Goal: Communication & Community: Participate in discussion

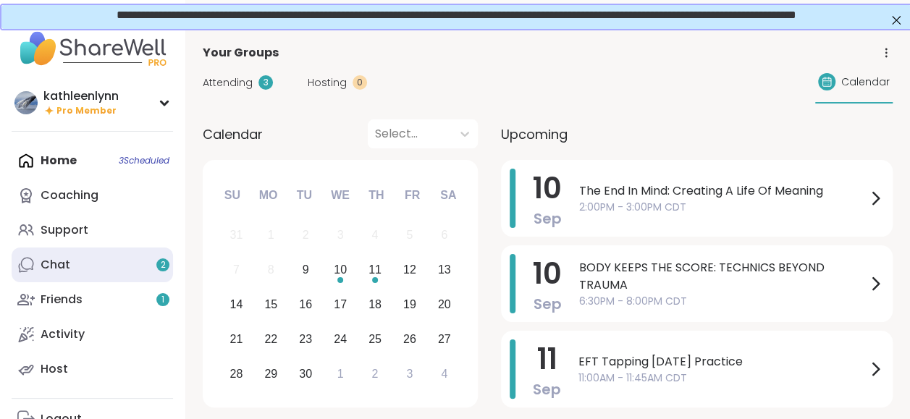
click at [85, 270] on link "Chat 2" at bounding box center [92, 265] width 161 height 35
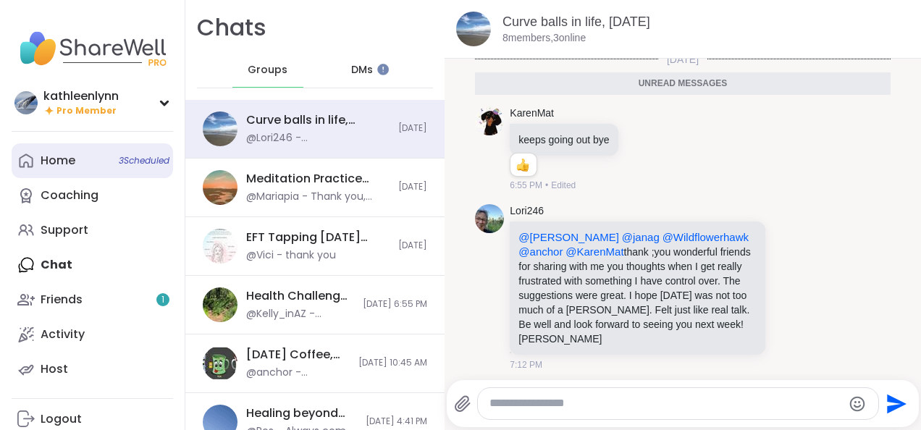
click at [65, 163] on div "Home 3 Scheduled" at bounding box center [58, 161] width 35 height 16
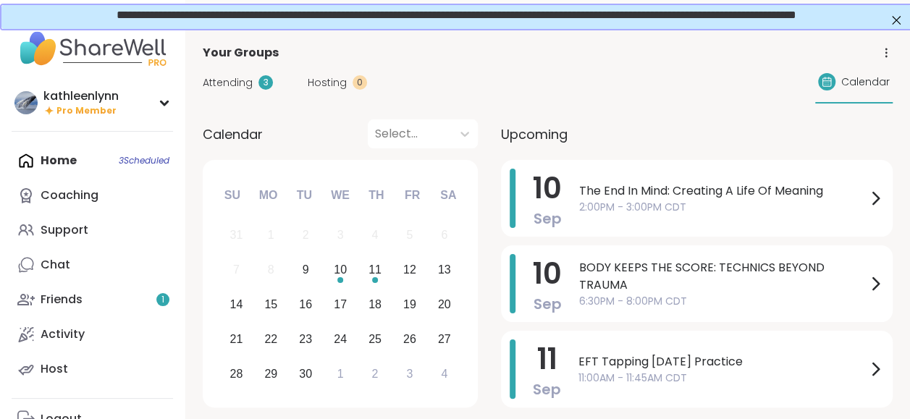
click at [236, 77] on span "Attending" at bounding box center [228, 82] width 50 height 15
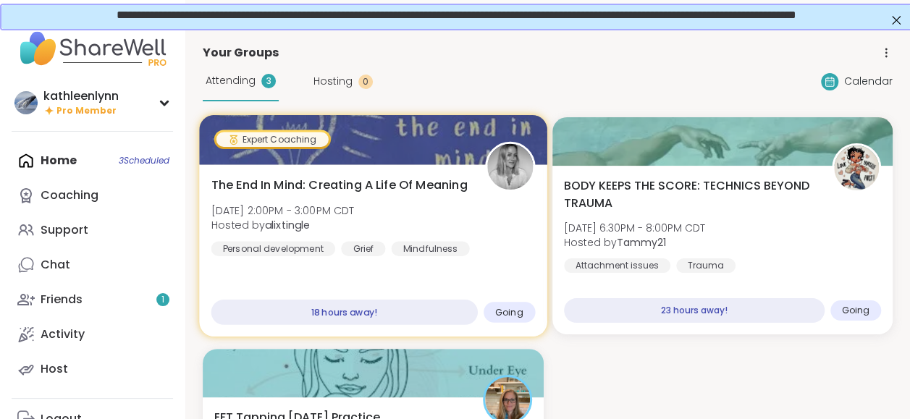
click at [358, 140] on div at bounding box center [373, 139] width 348 height 49
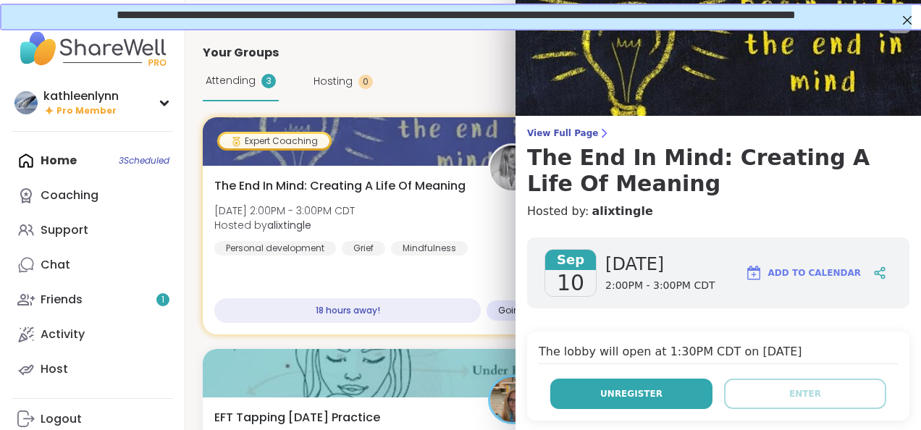
click at [659, 392] on button "Unregister" at bounding box center [631, 394] width 162 height 30
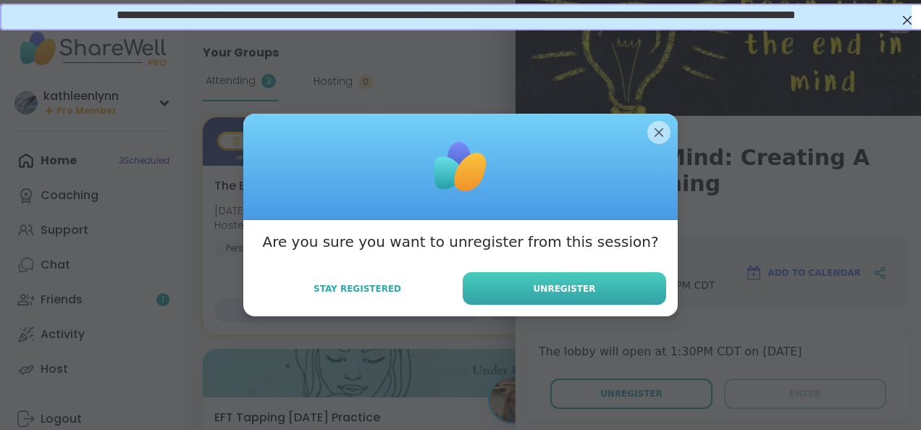
click at [572, 291] on span "Unregister" at bounding box center [565, 288] width 62 height 13
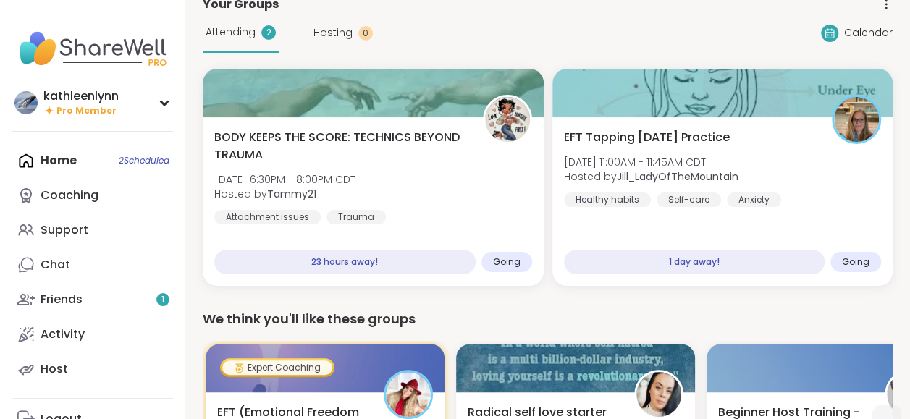
scroll to position [58, 0]
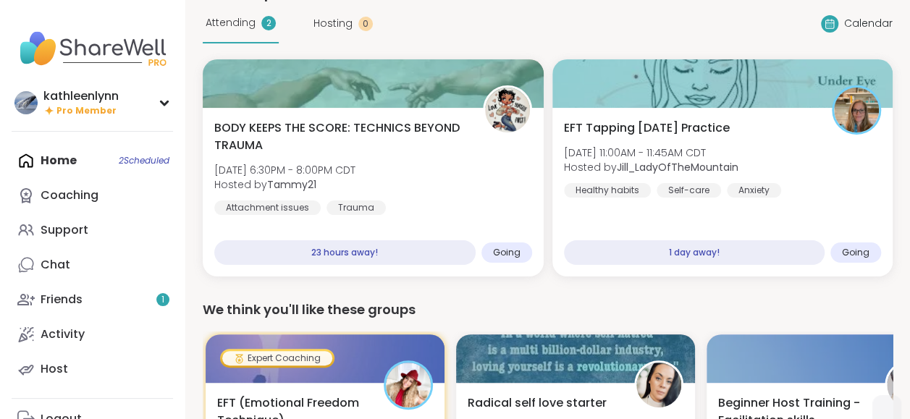
click at [72, 159] on div "Home 2 Scheduled Coaching Support Chat Friends 1 Activity Host" at bounding box center [92, 264] width 161 height 243
click at [65, 162] on div "Home 2 Scheduled Coaching Support Chat Friends 1 Activity Host" at bounding box center [92, 264] width 161 height 243
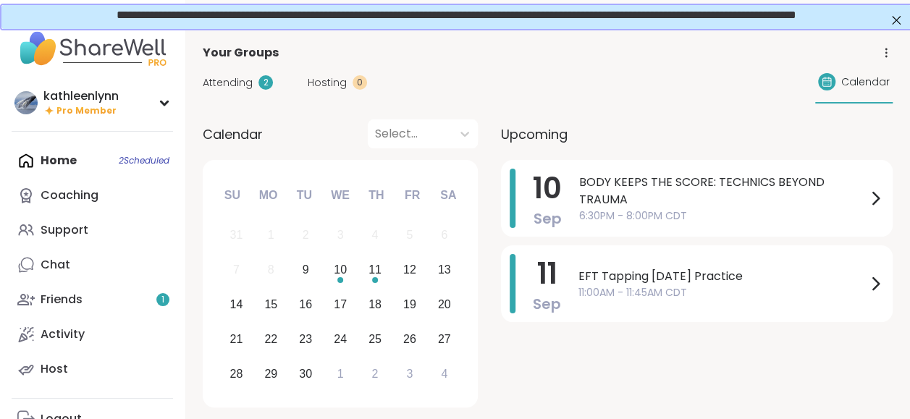
click at [88, 161] on div "Home 2 Scheduled Coaching Support Chat Friends 1 Activity Host" at bounding box center [92, 264] width 161 height 243
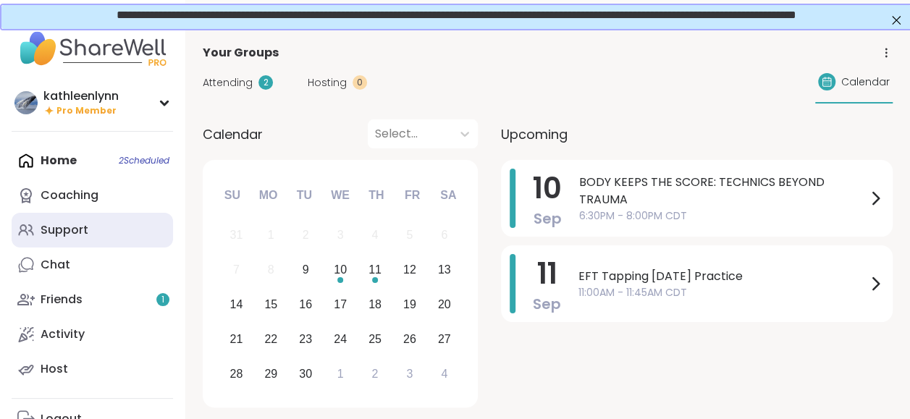
click at [77, 224] on div "Support" at bounding box center [65, 230] width 48 height 16
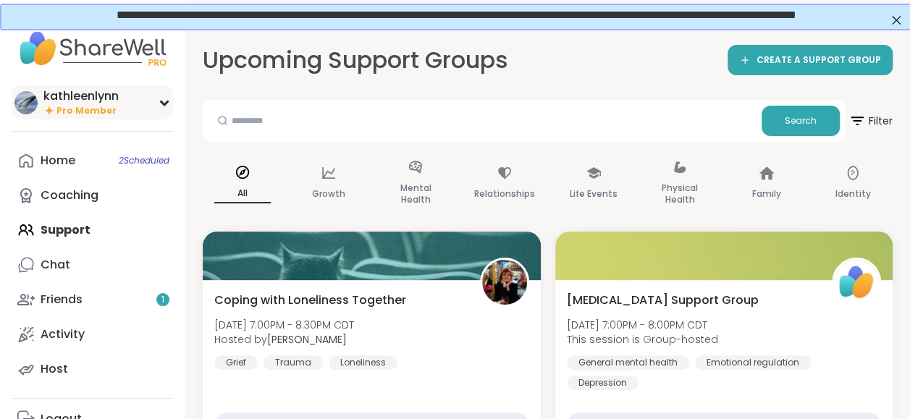
click at [164, 103] on icon at bounding box center [164, 103] width 7 height 4
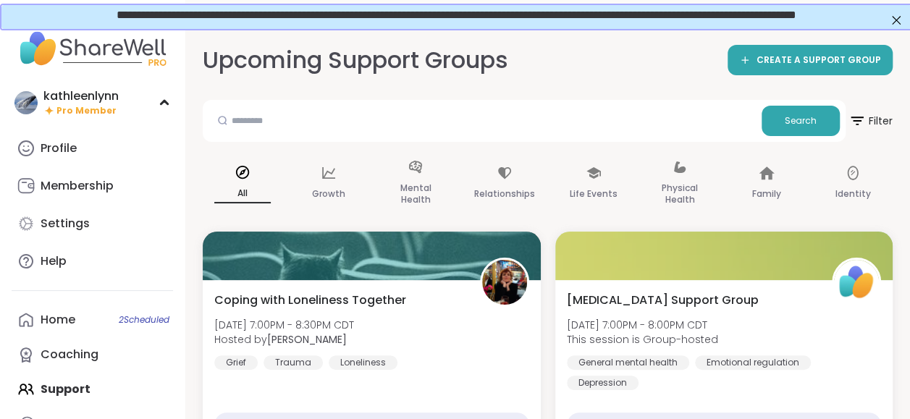
click at [74, 386] on div "Home 2 Scheduled Coaching Support Chat Friends 1 Activity Host" at bounding box center [92, 424] width 161 height 243
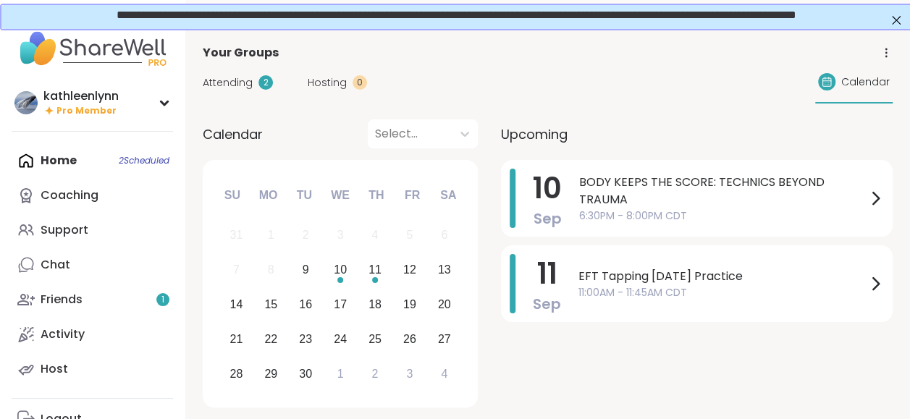
click at [239, 85] on span "Attending" at bounding box center [228, 82] width 50 height 15
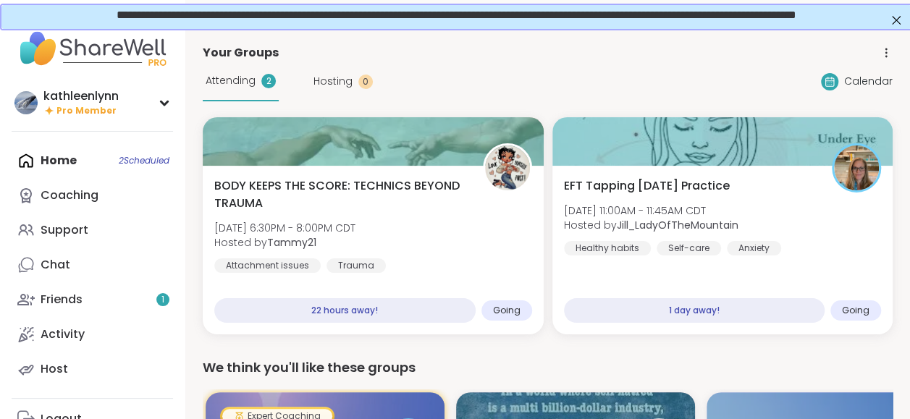
click at [70, 166] on div "Home 2 Scheduled Coaching Support Chat Friends 1 Activity Host" at bounding box center [92, 264] width 161 height 243
click at [127, 161] on div "Home 2 Scheduled Coaching Support Chat Friends 1 Activity Host" at bounding box center [92, 264] width 161 height 243
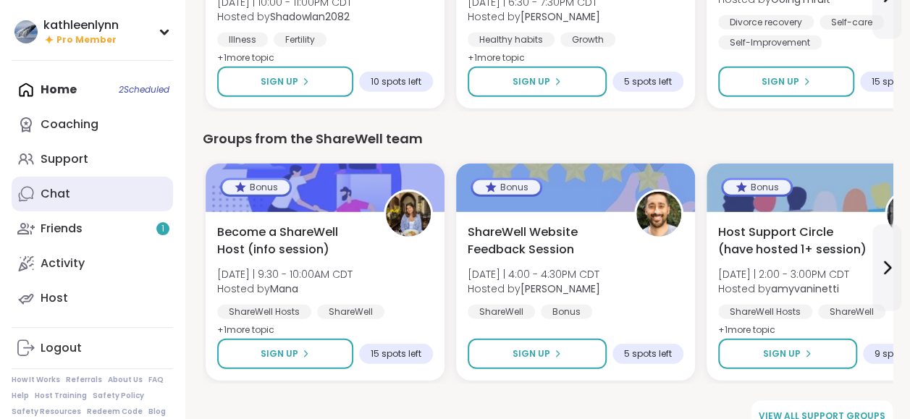
scroll to position [1889, 0]
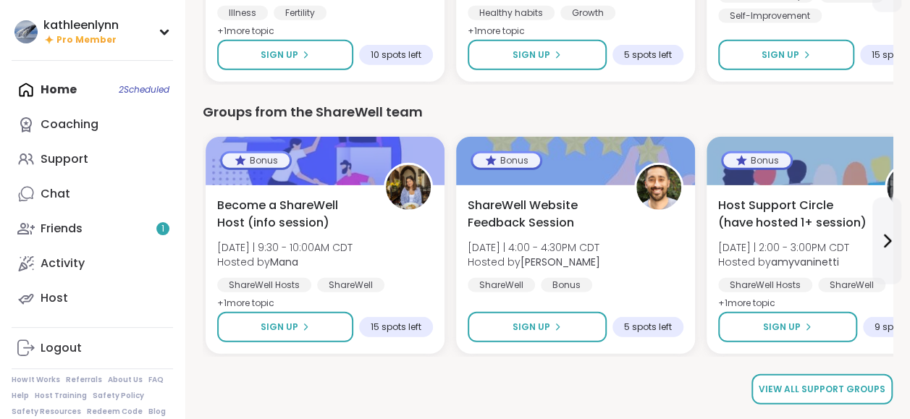
click at [773, 391] on span "View all support groups" at bounding box center [822, 389] width 127 height 13
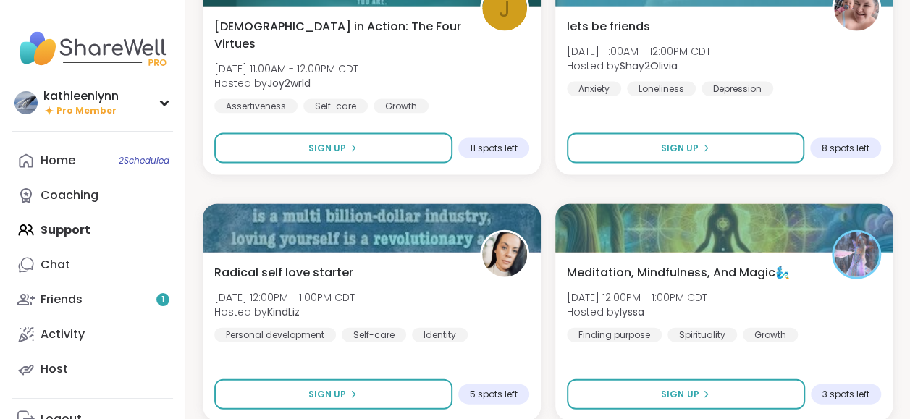
scroll to position [4275, 0]
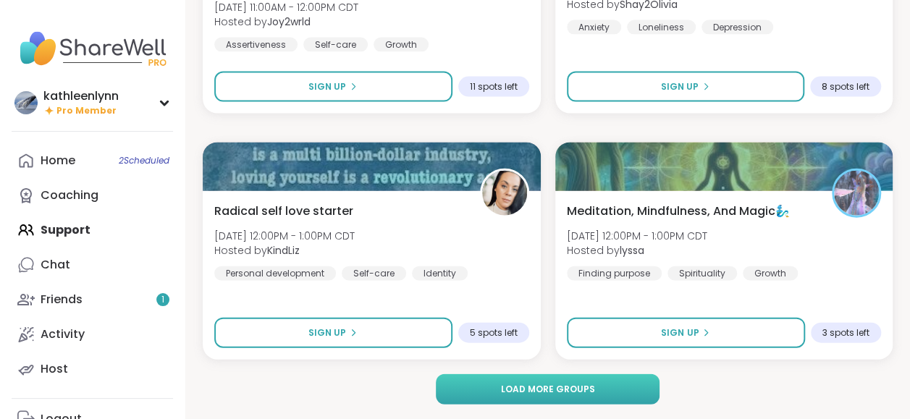
click at [601, 388] on button "Load more groups" at bounding box center [548, 389] width 224 height 30
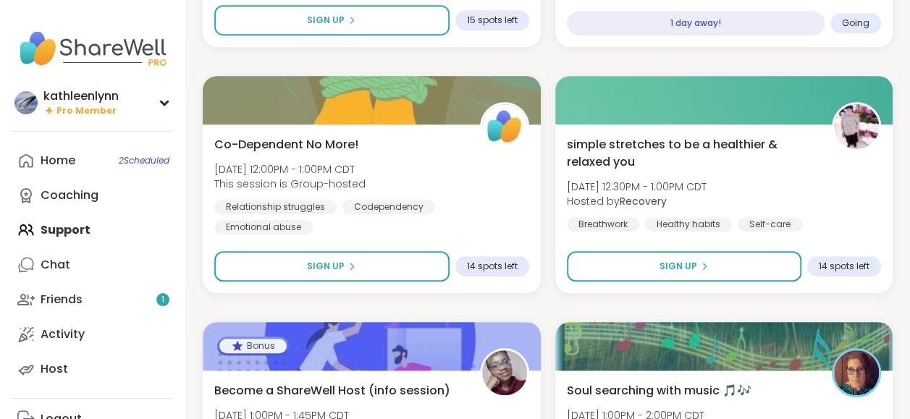
scroll to position [8706, 0]
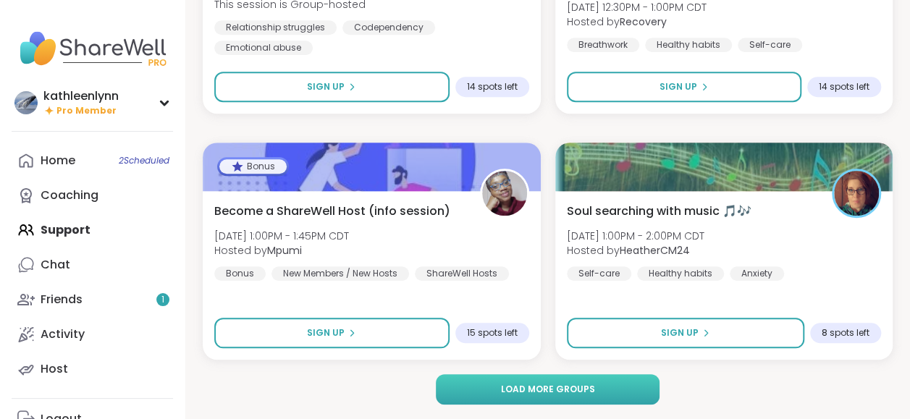
click at [623, 390] on button "Load more groups" at bounding box center [548, 389] width 224 height 30
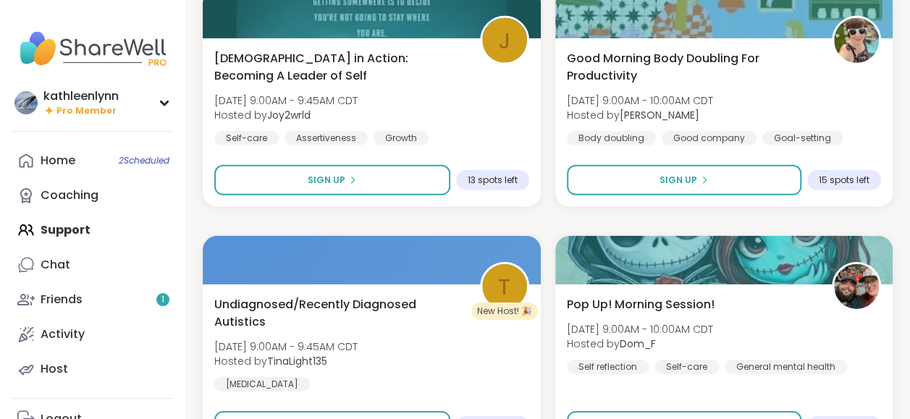
scroll to position [13138, 0]
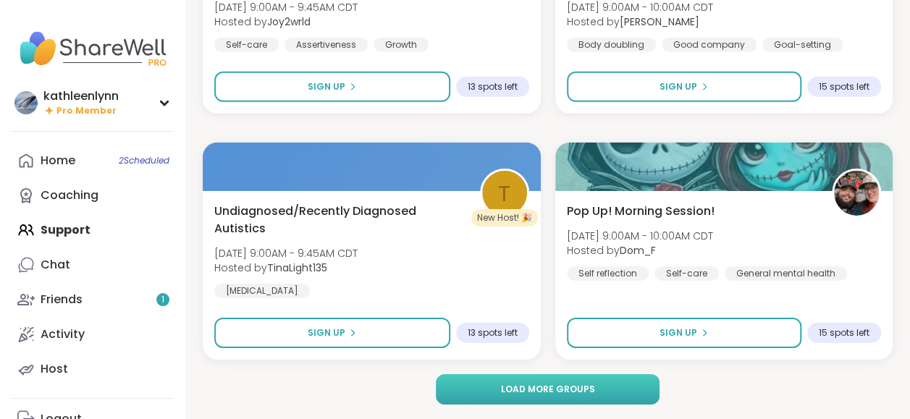
click at [604, 385] on button "Load more groups" at bounding box center [548, 389] width 224 height 30
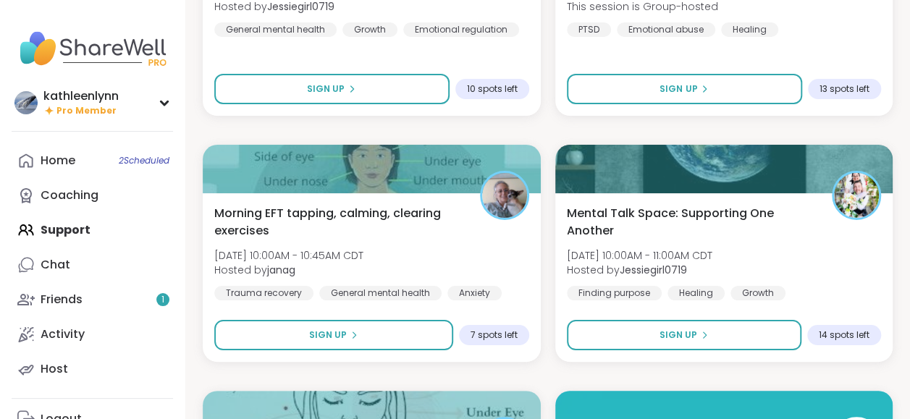
scroll to position [13630, 0]
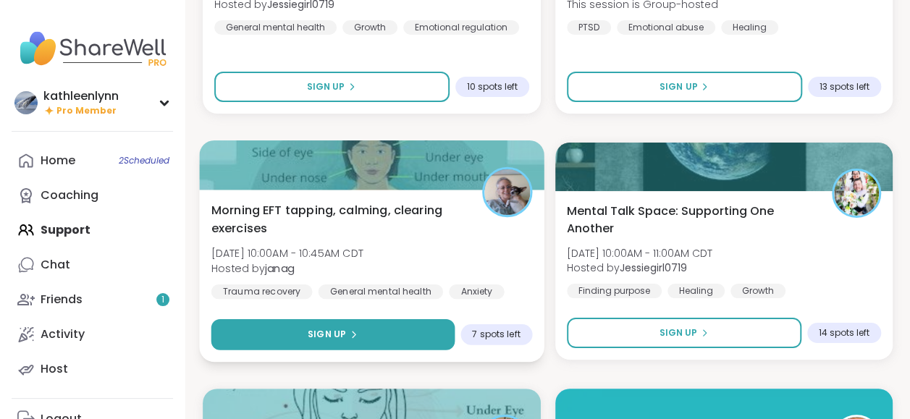
click at [342, 335] on span "Sign Up" at bounding box center [327, 334] width 38 height 13
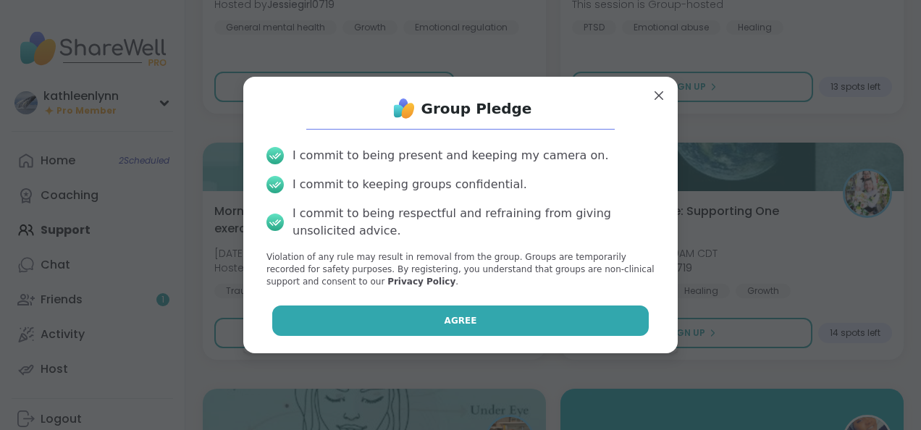
click at [387, 316] on button "Agree" at bounding box center [460, 321] width 377 height 30
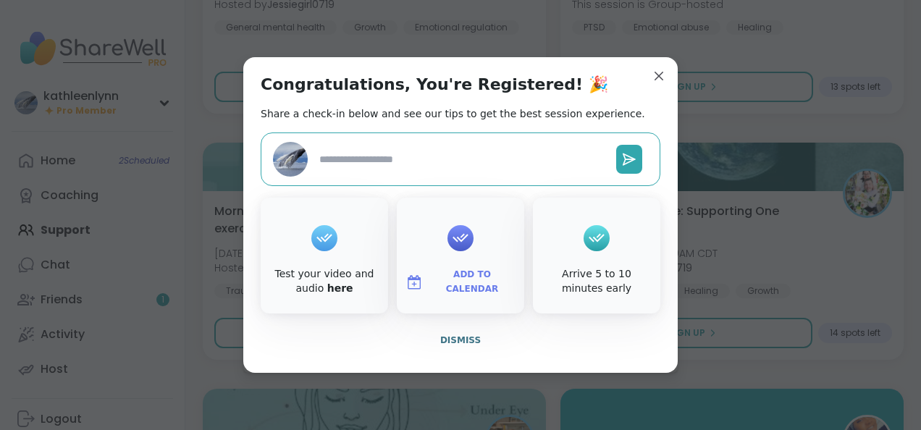
type textarea "*"
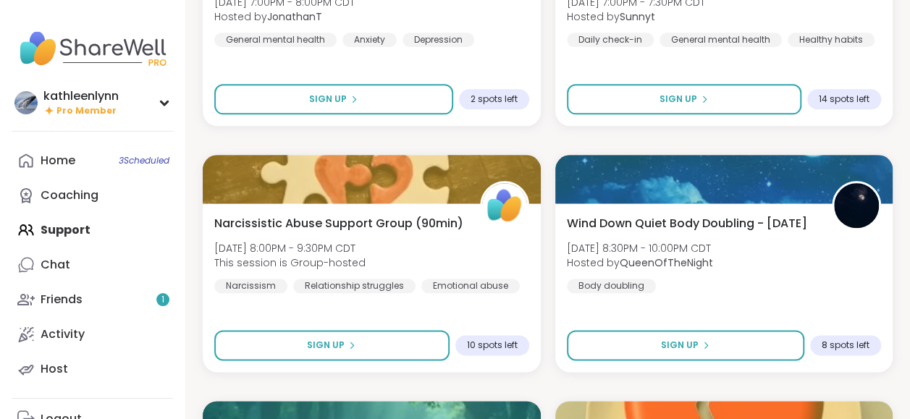
scroll to position [6244, 0]
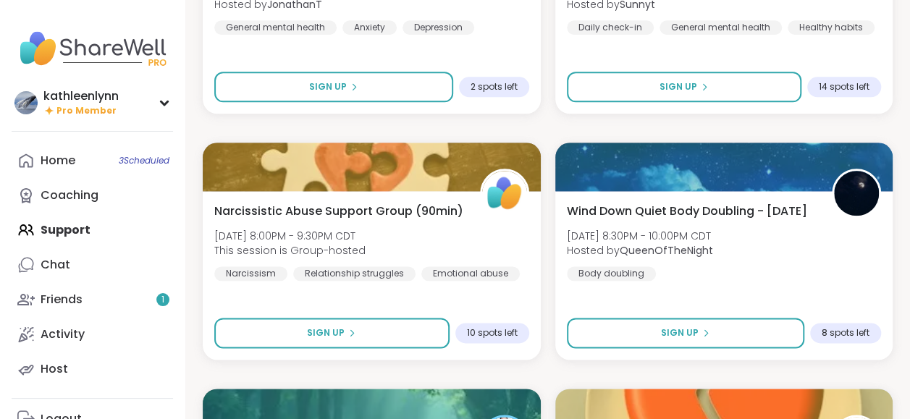
click at [70, 229] on div "Home 3 Scheduled Coaching Support Chat Friends 1 Activity Host" at bounding box center [92, 264] width 161 height 243
click at [80, 197] on div "Coaching" at bounding box center [70, 196] width 58 height 16
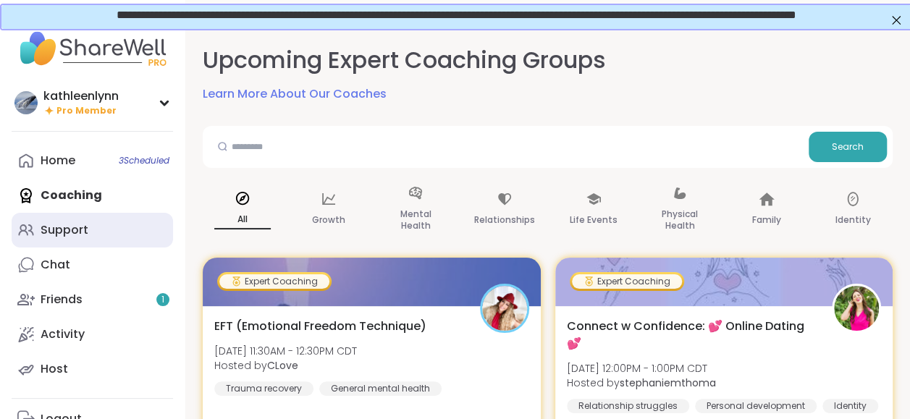
click at [80, 228] on div "Support" at bounding box center [65, 230] width 48 height 16
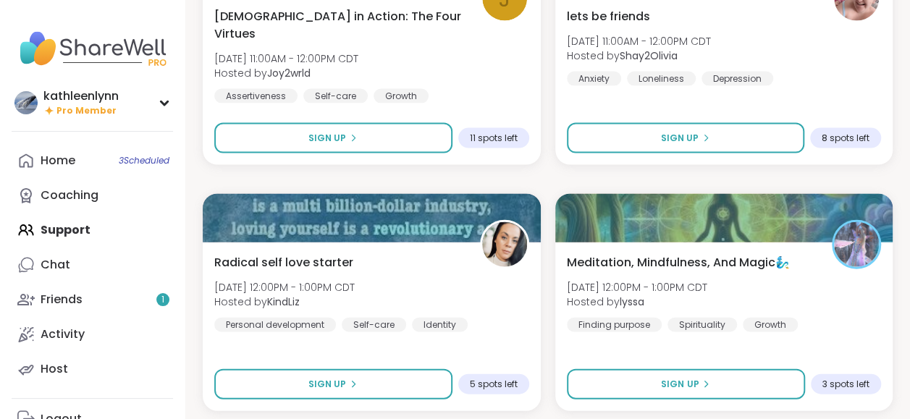
scroll to position [4275, 0]
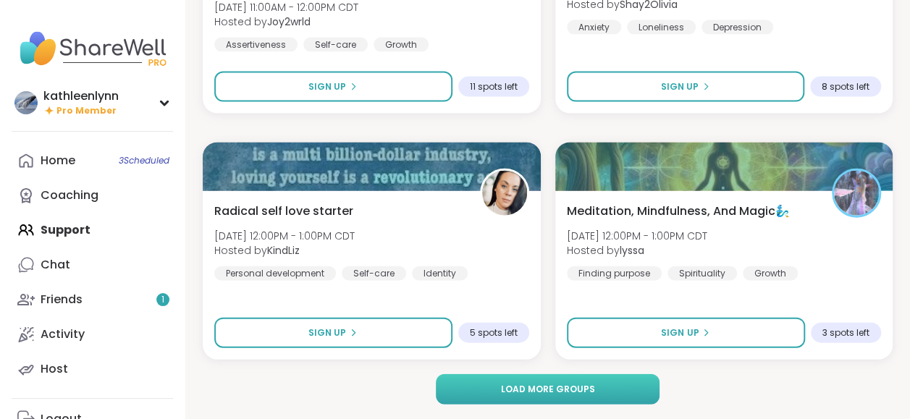
click at [584, 391] on span "Load more groups" at bounding box center [547, 389] width 94 height 13
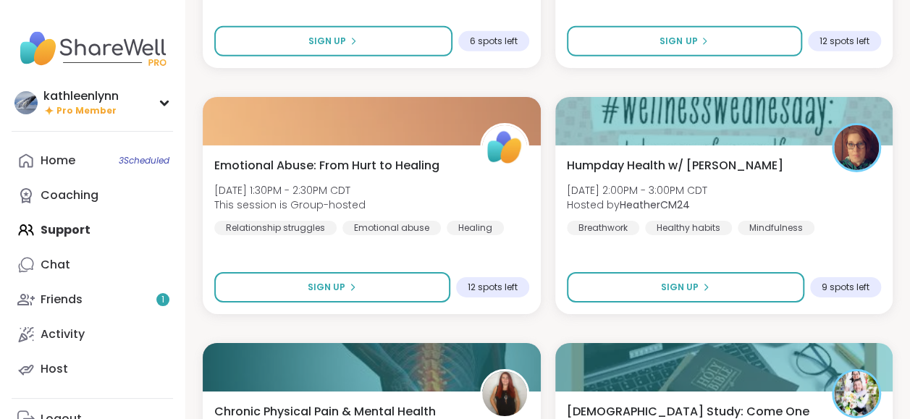
scroll to position [5057, 0]
